Goal: Information Seeking & Learning: Learn about a topic

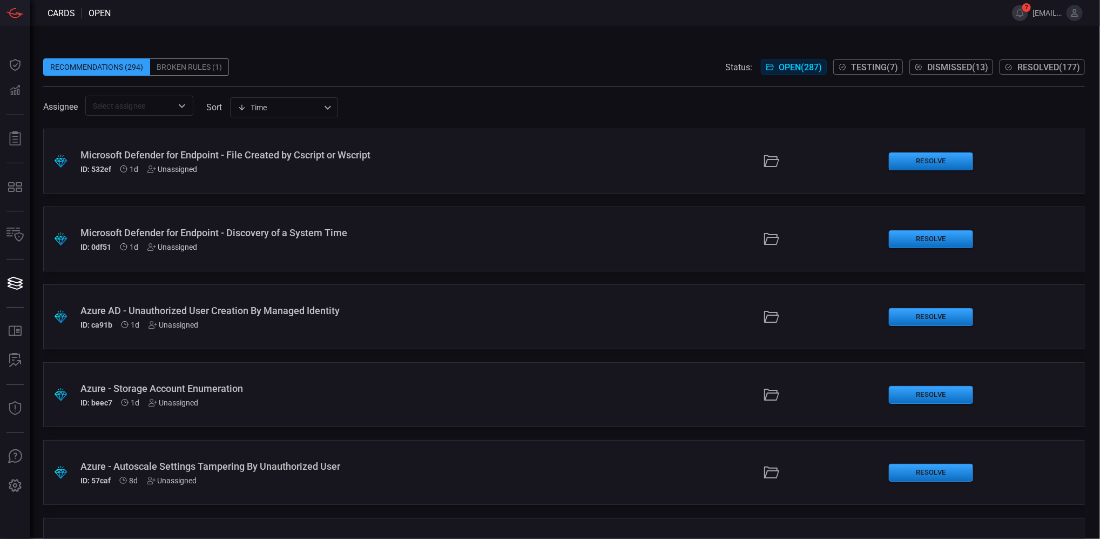
click at [373, 313] on div "Azure AD - Unauthorized User Creation By Managed Identity" at bounding box center [267, 310] width 375 height 11
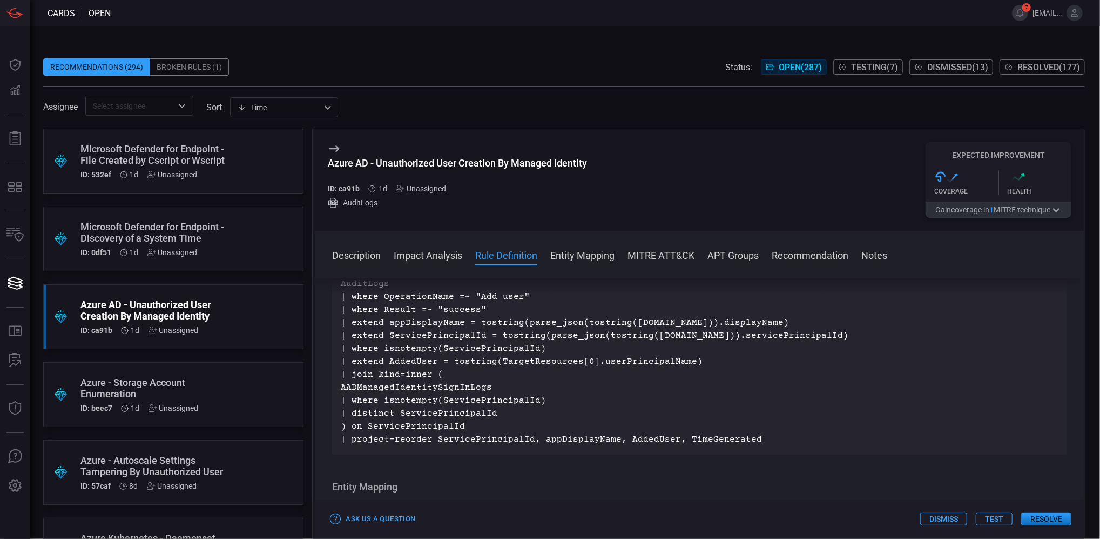
click at [171, 454] on div "Azure - Autoscale Settings Tampering By Unauthorized User" at bounding box center [152, 465] width 145 height 23
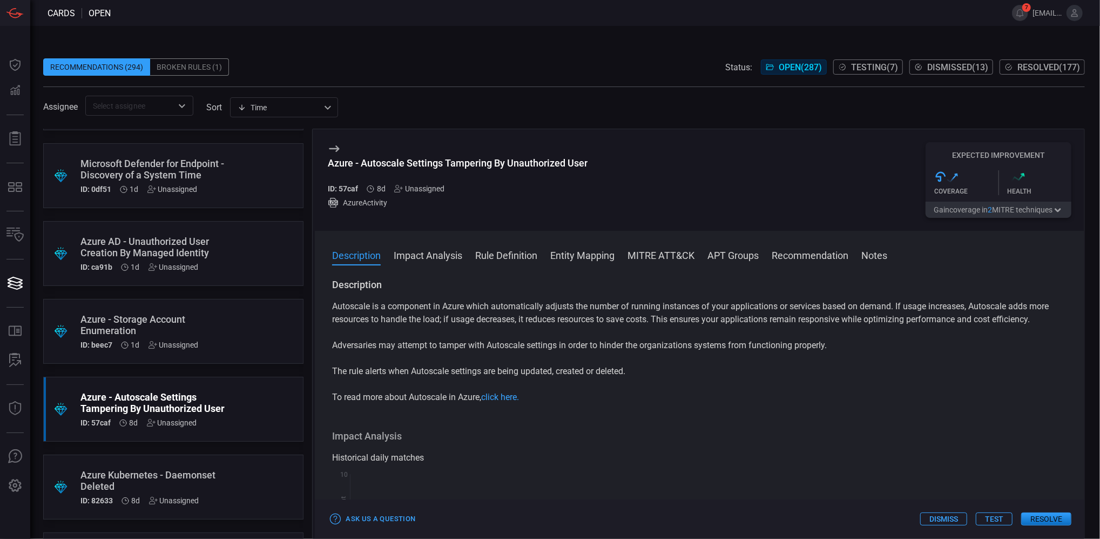
scroll to position [144, 0]
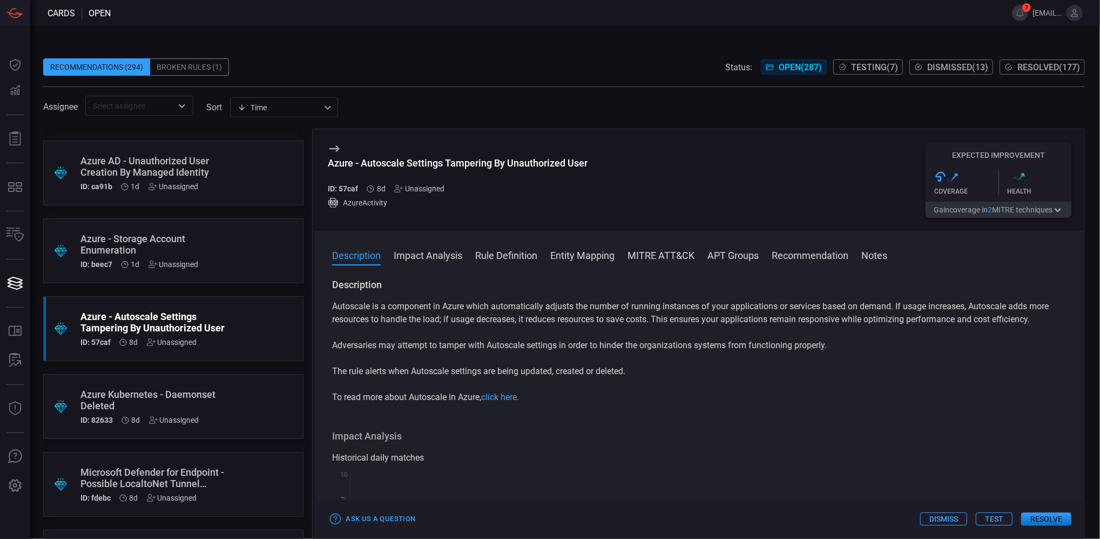
click at [167, 235] on div "Azure - Storage Account Enumeration" at bounding box center [152, 244] width 145 height 23
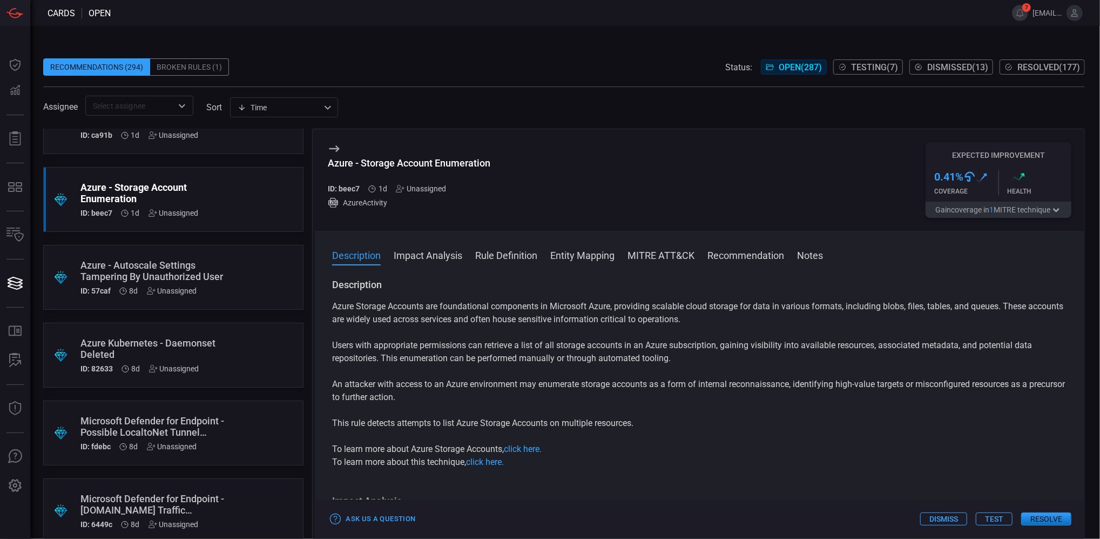
scroll to position [216, 0]
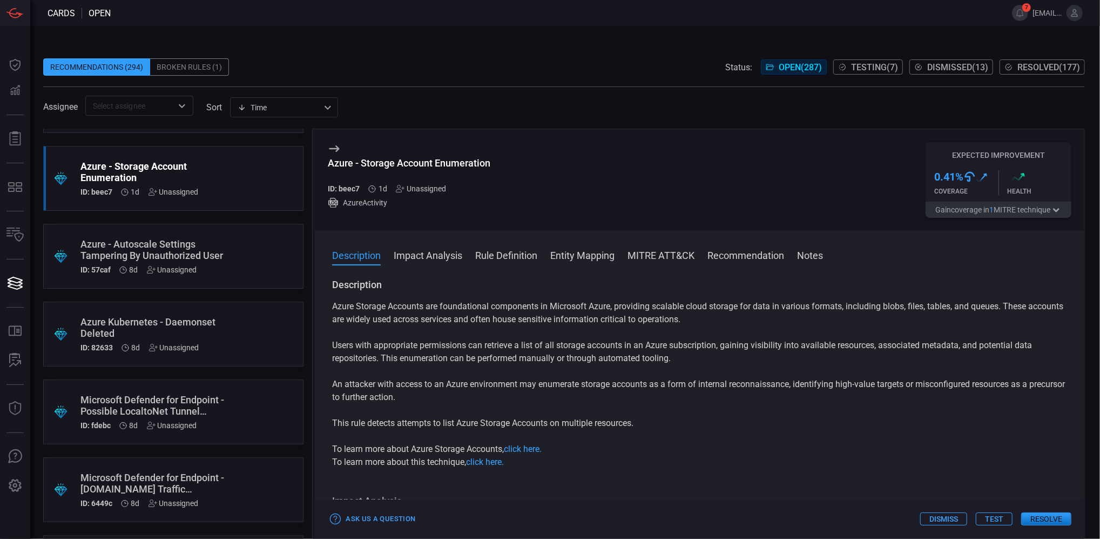
click at [420, 258] on button "Impact Analysis" at bounding box center [428, 254] width 69 height 13
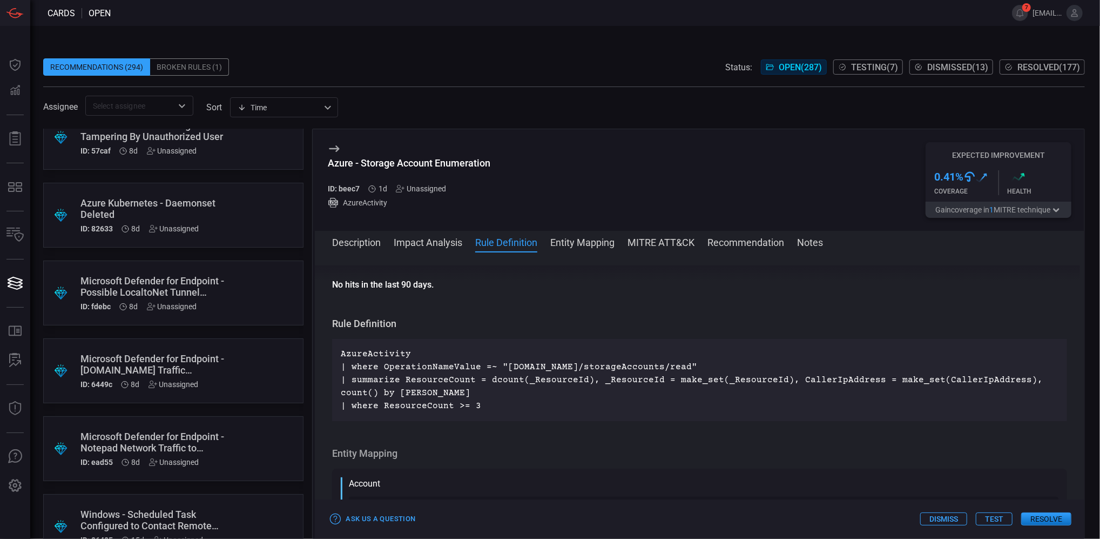
scroll to position [360, 0]
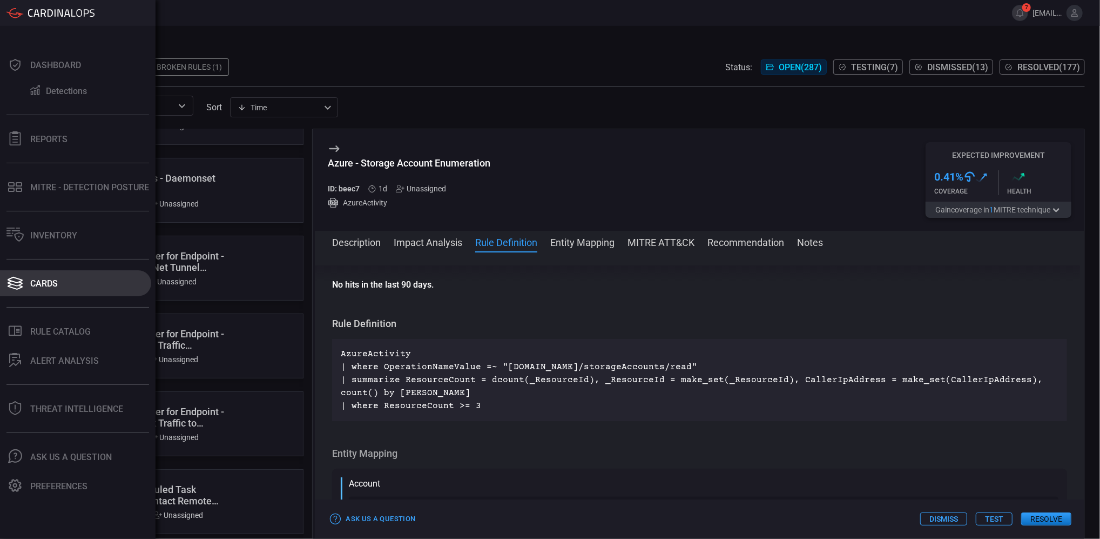
click at [38, 283] on div "Cards" at bounding box center [44, 283] width 28 height 10
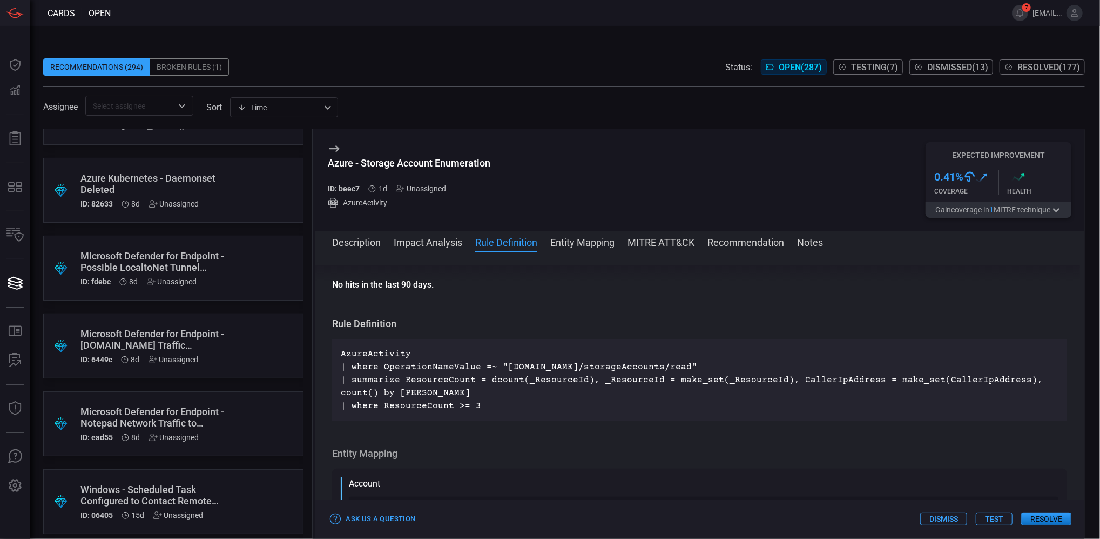
click at [332, 145] on icon at bounding box center [334, 148] width 13 height 13
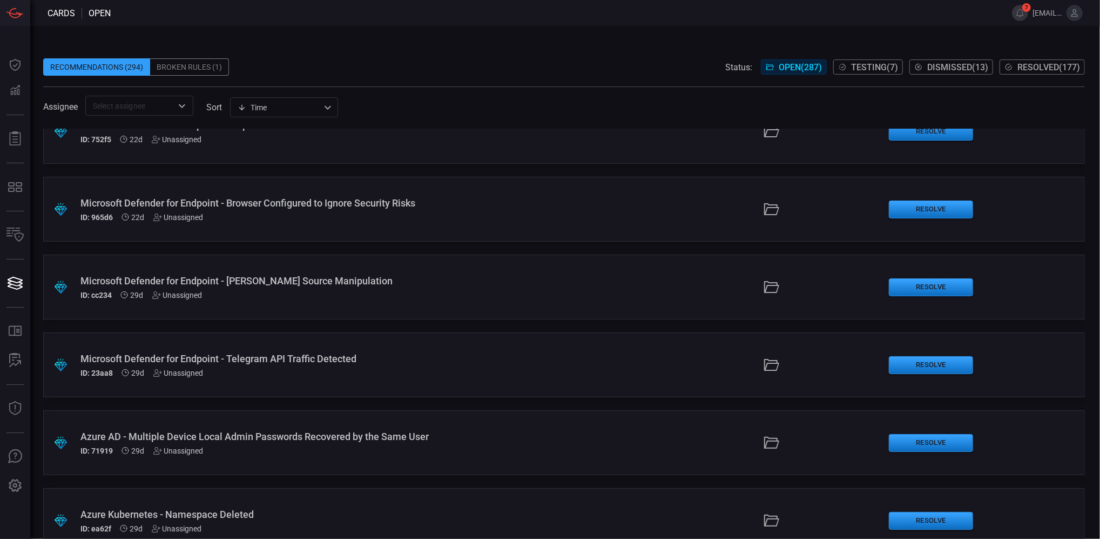
scroll to position [1297, 0]
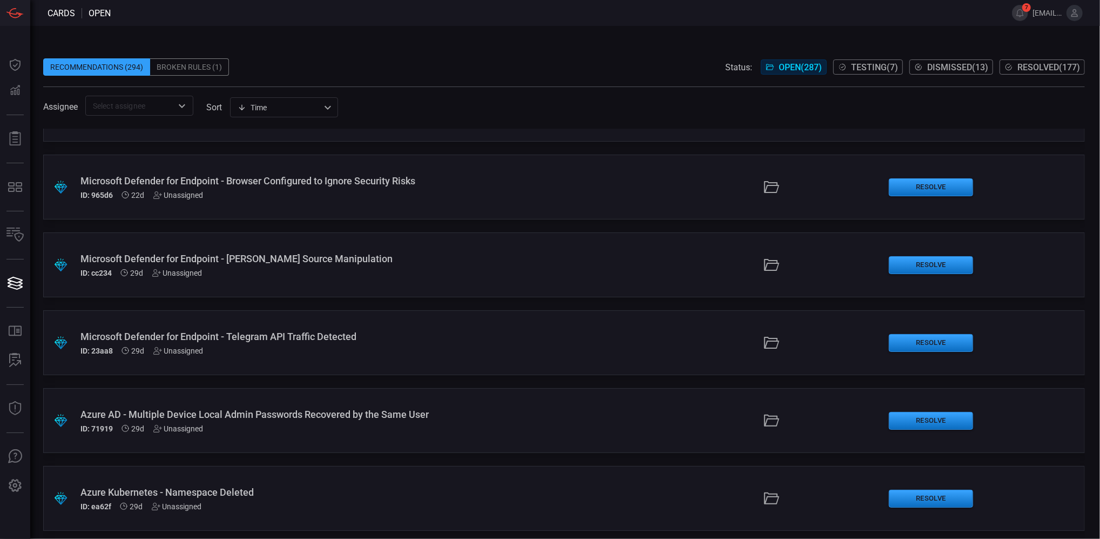
click at [437, 411] on div "Azure AD - Multiple Device Local Admin Passwords Recovered by the Same User" at bounding box center [267, 413] width 375 height 11
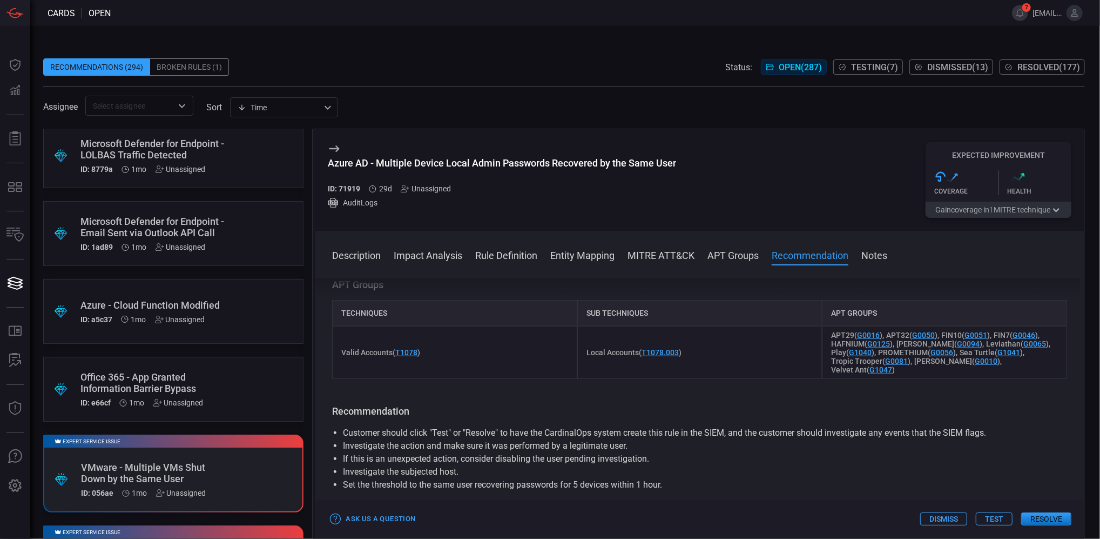
scroll to position [1945, 0]
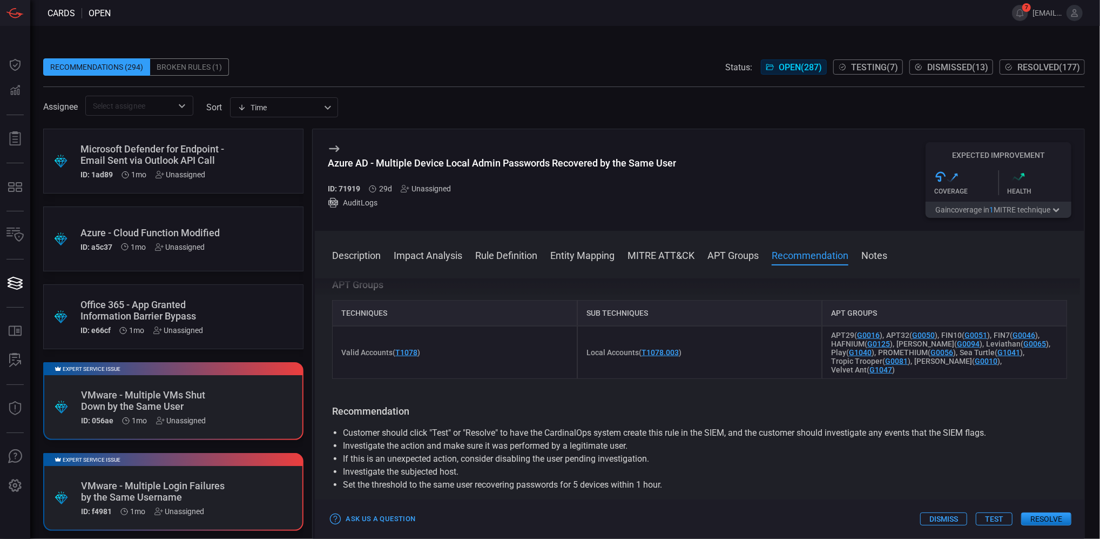
click at [242, 402] on div "Expert Service Issue .suggested_cards_icon{fill:url(#suggested_cards_icon);} VM…" at bounding box center [173, 401] width 260 height 78
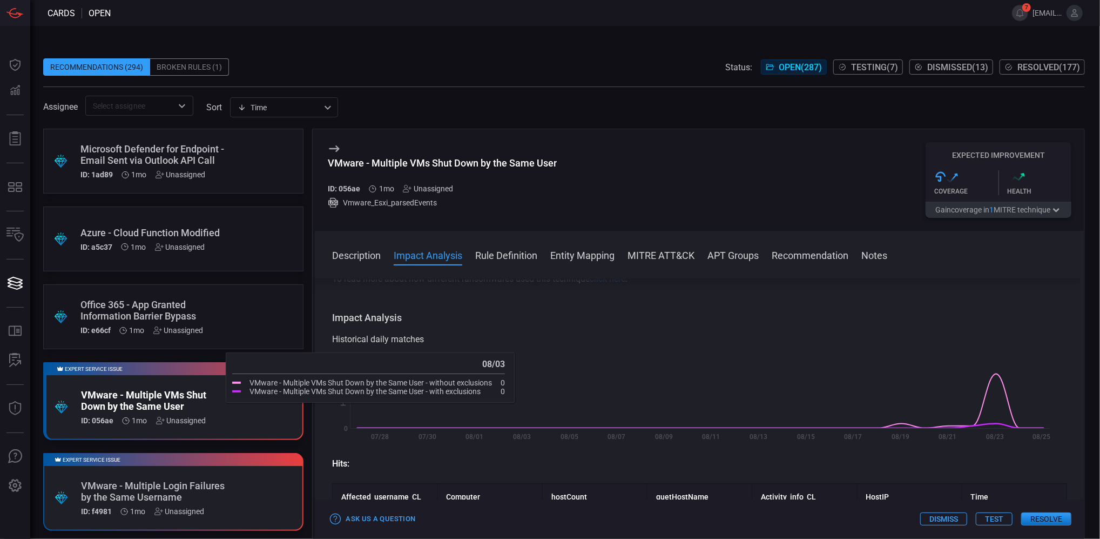
scroll to position [144, 0]
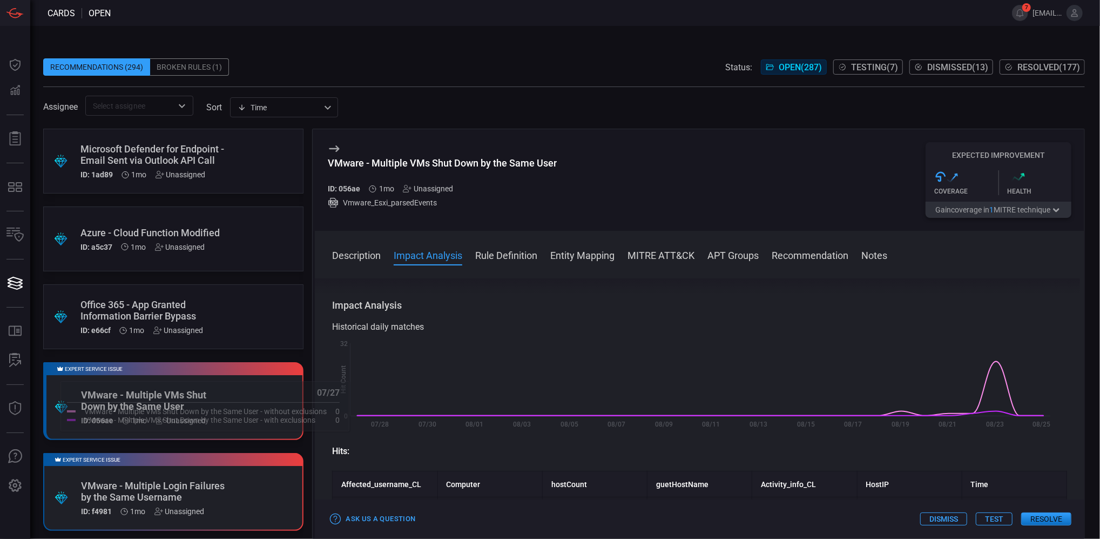
click at [207, 496] on div "VMware - Multiple Login Failures by the Same Username" at bounding box center [153, 491] width 144 height 23
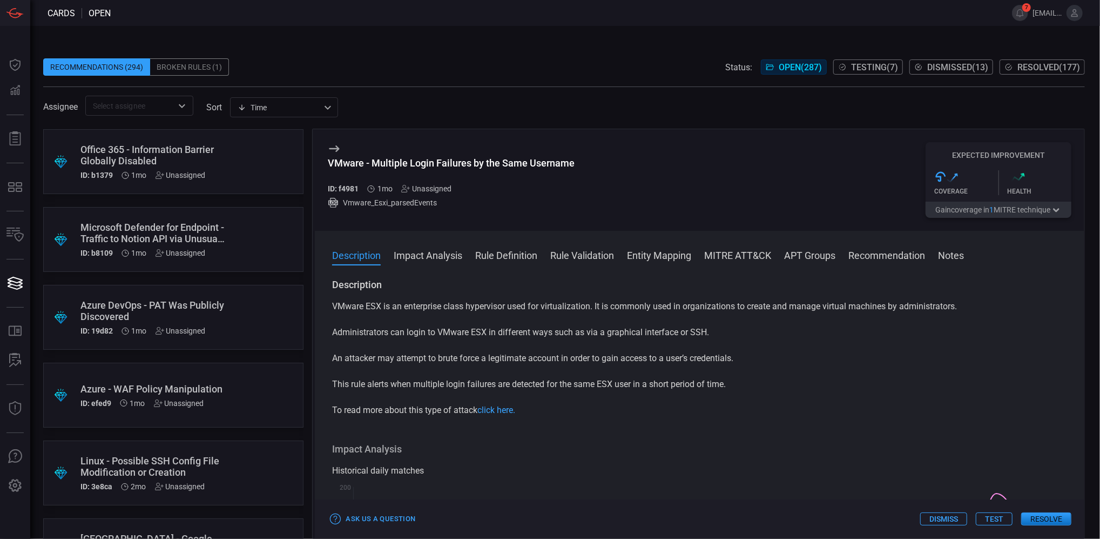
scroll to position [3097, 0]
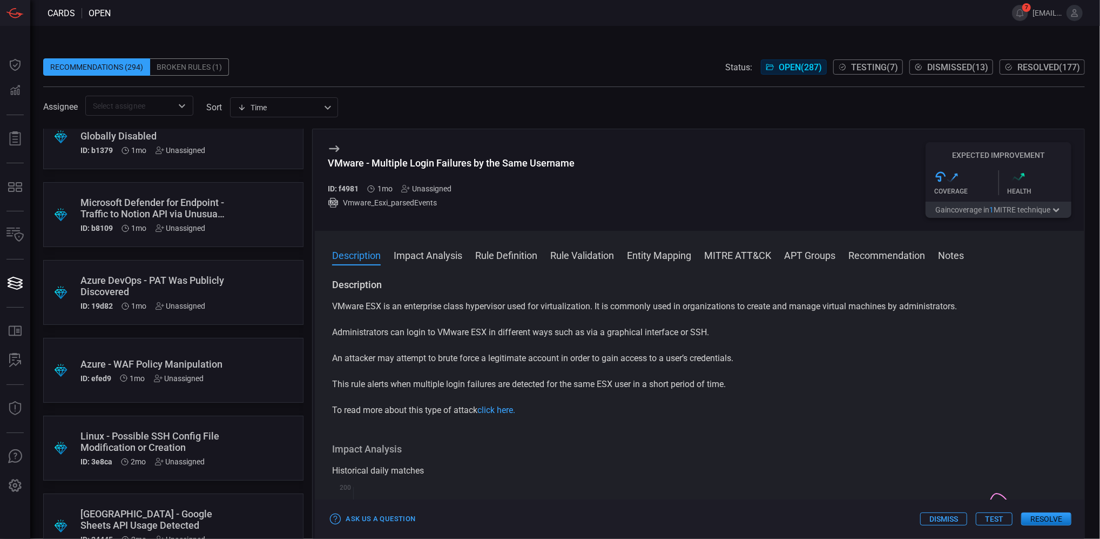
click at [232, 435] on div ".suggested_cards_icon{fill:url(#suggested_cards_icon);} Linux - Possible SSH Co…" at bounding box center [173, 447] width 260 height 65
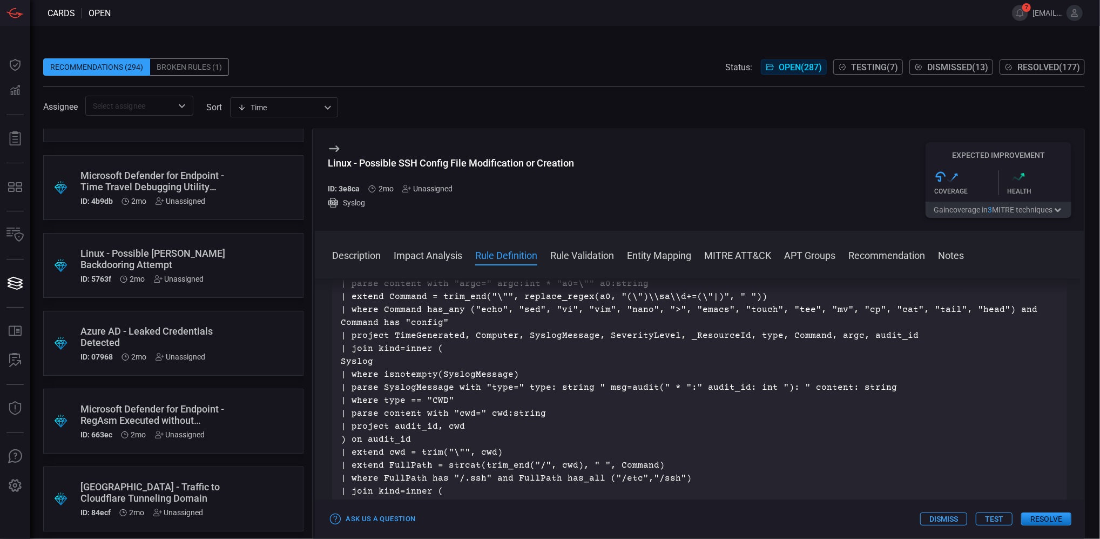
scroll to position [3674, 0]
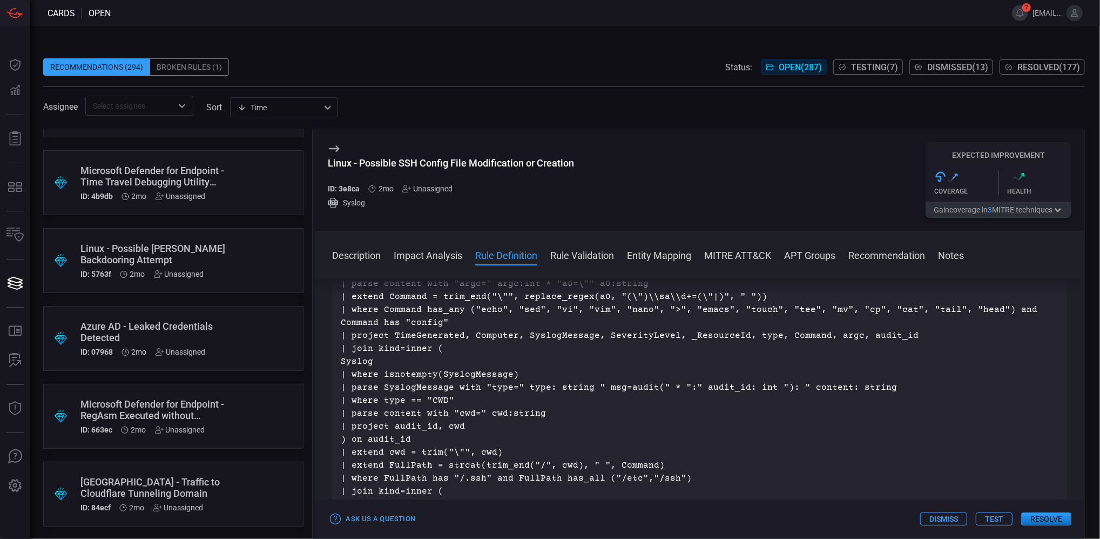
click at [240, 319] on div ".suggested_cards_icon{fill:url(#suggested_cards_icon);} Azure AD - Leaked Crede…" at bounding box center [173, 338] width 260 height 65
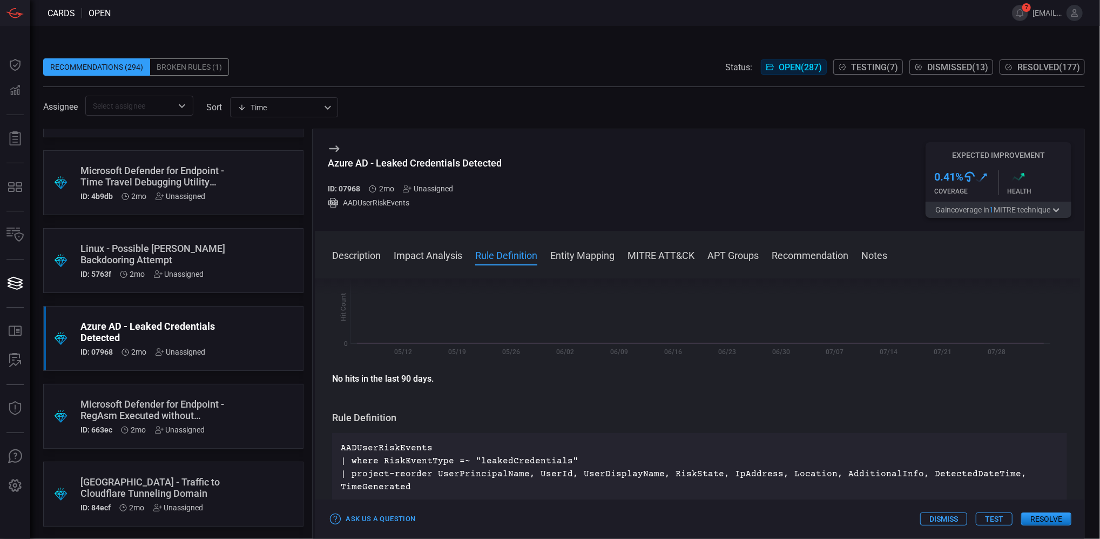
scroll to position [288, 0]
